Goal: Find specific page/section: Find specific page/section

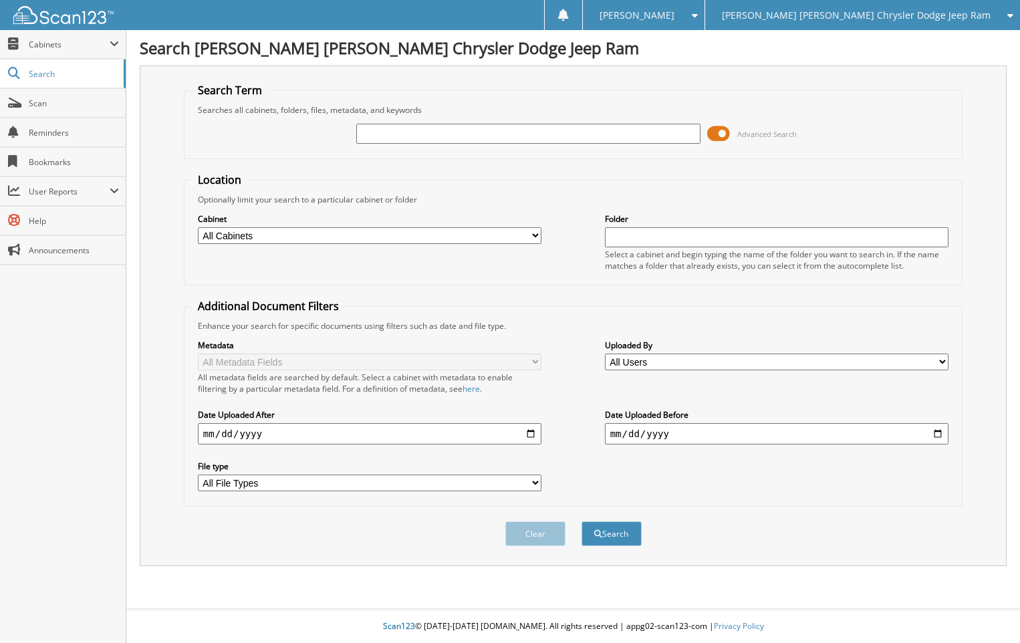
click at [544, 134] on input "text" at bounding box center [528, 134] width 344 height 20
type input "[PERSON_NAME]"
click at [582, 522] on button "Search" at bounding box center [612, 534] width 60 height 25
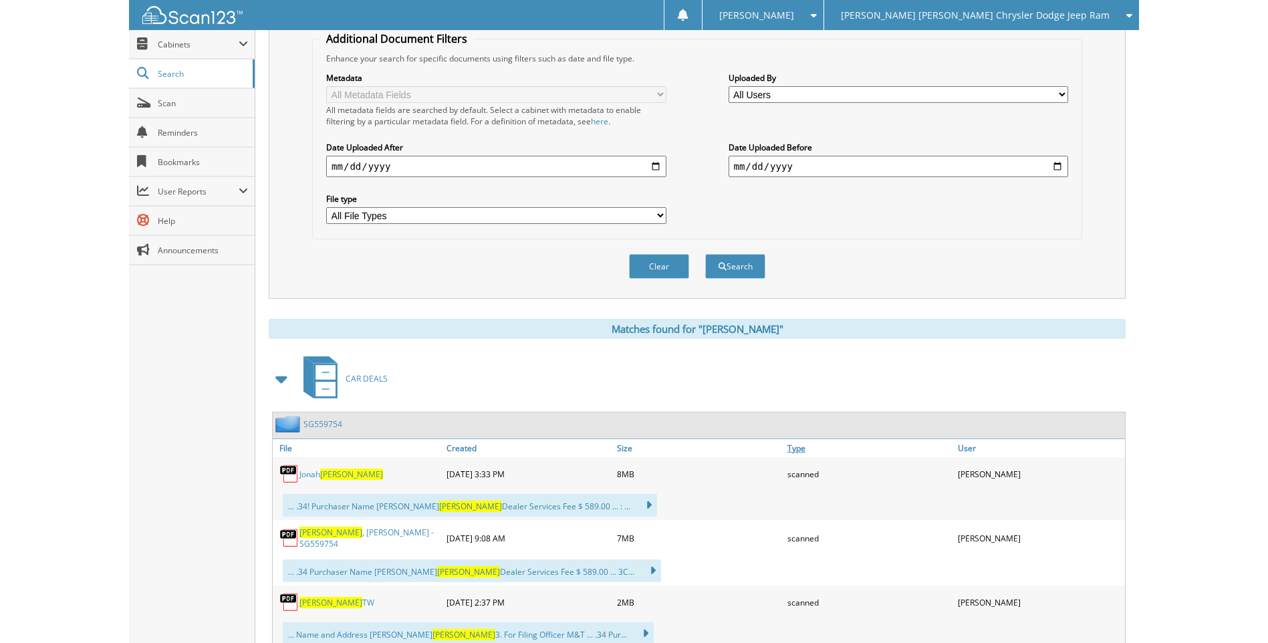
scroll to position [334, 0]
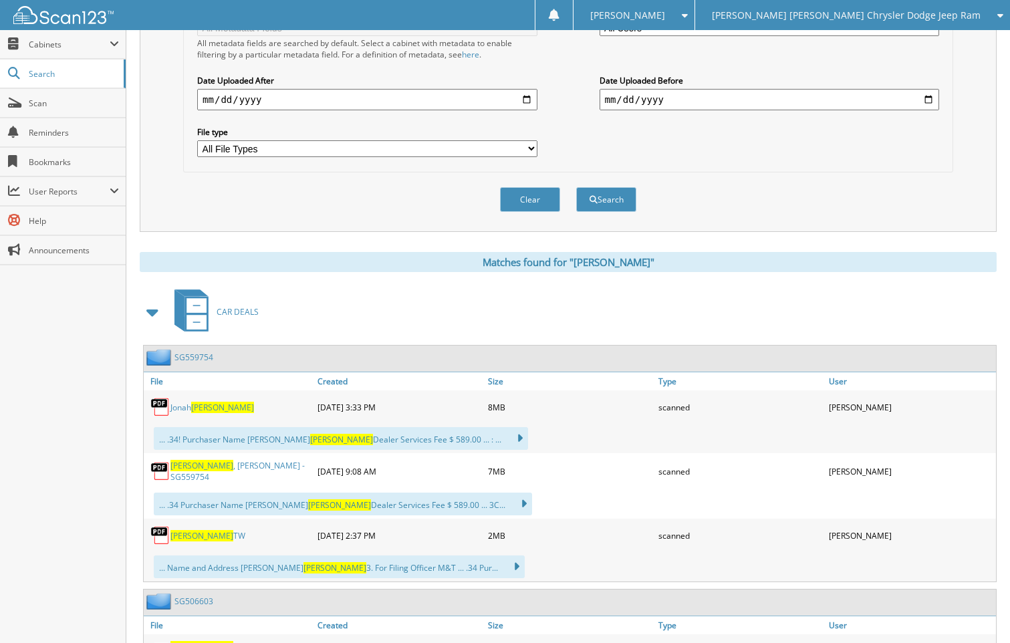
click at [209, 470] on link "[PERSON_NAME] - SG559754" at bounding box center [241, 471] width 140 height 23
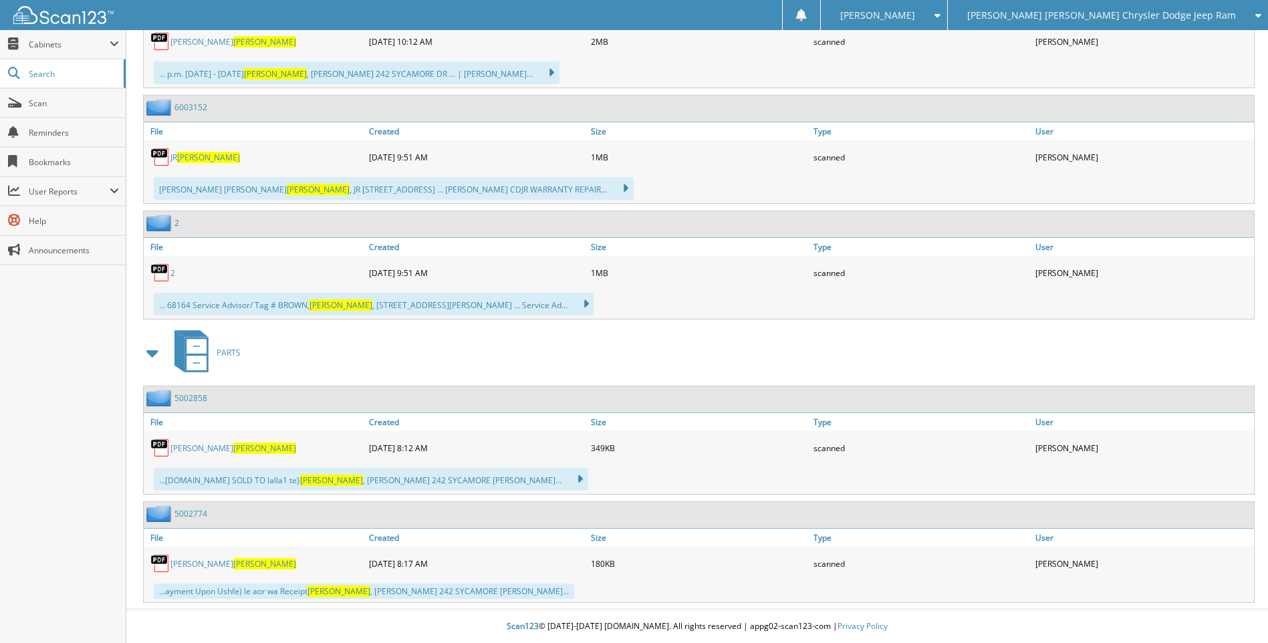
scroll to position [0, 0]
